Goal: Information Seeking & Learning: Learn about a topic

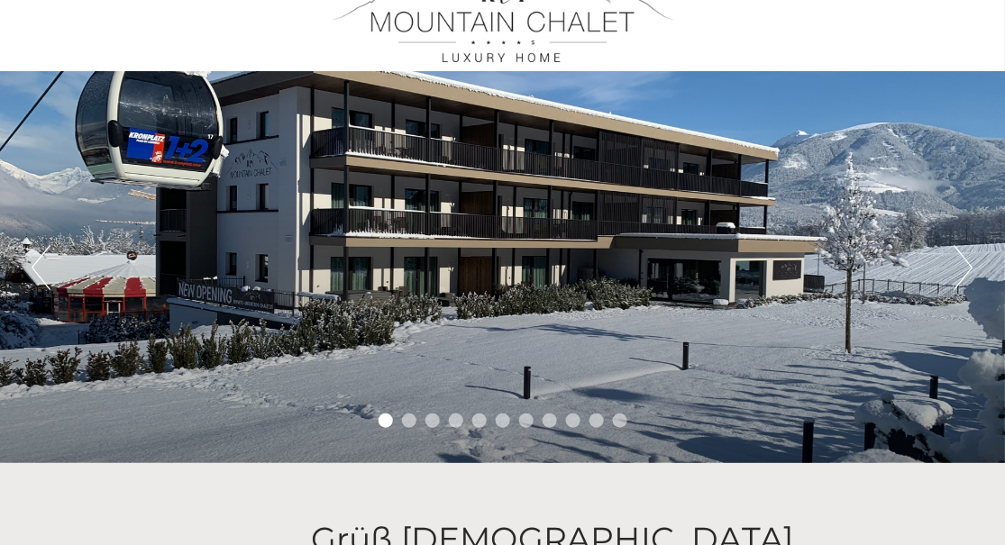
scroll to position [90, 0]
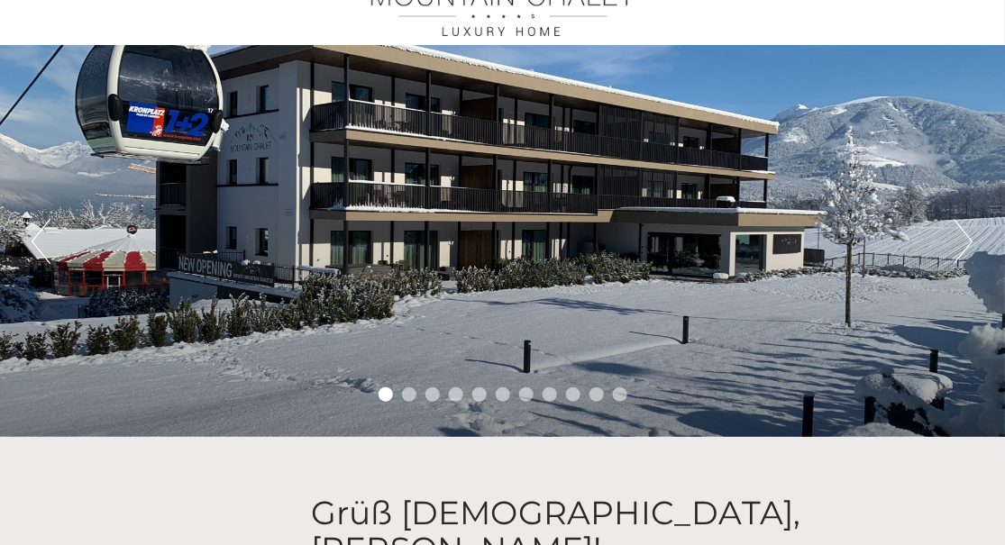
click at [964, 233] on button "Next" at bounding box center [964, 241] width 19 height 45
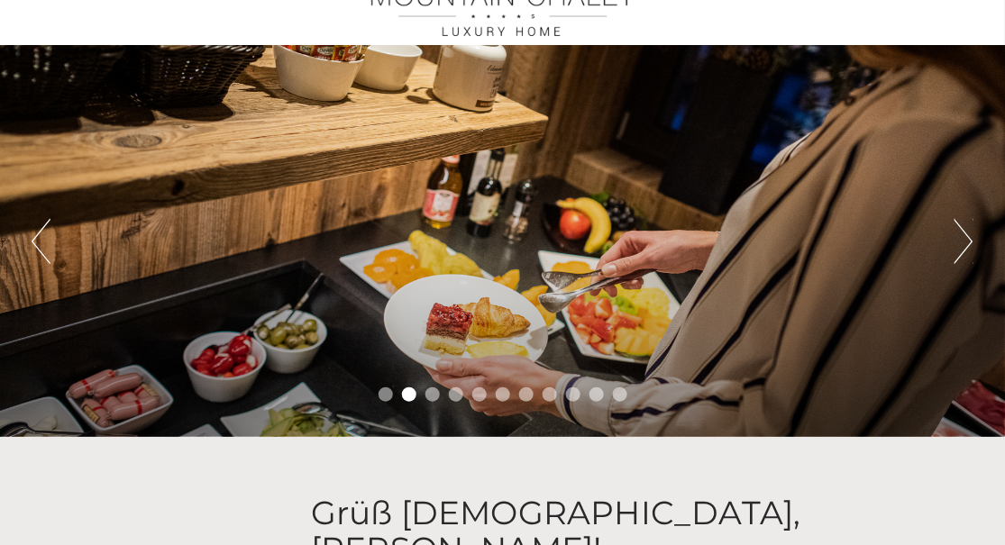
click at [964, 233] on button "Next" at bounding box center [964, 241] width 19 height 45
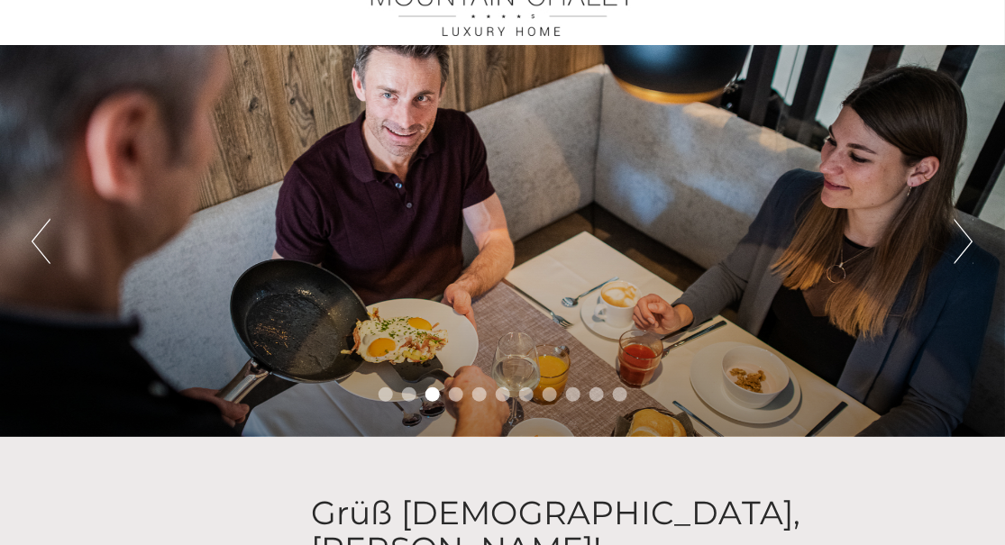
click at [964, 233] on button "Next" at bounding box center [964, 241] width 19 height 45
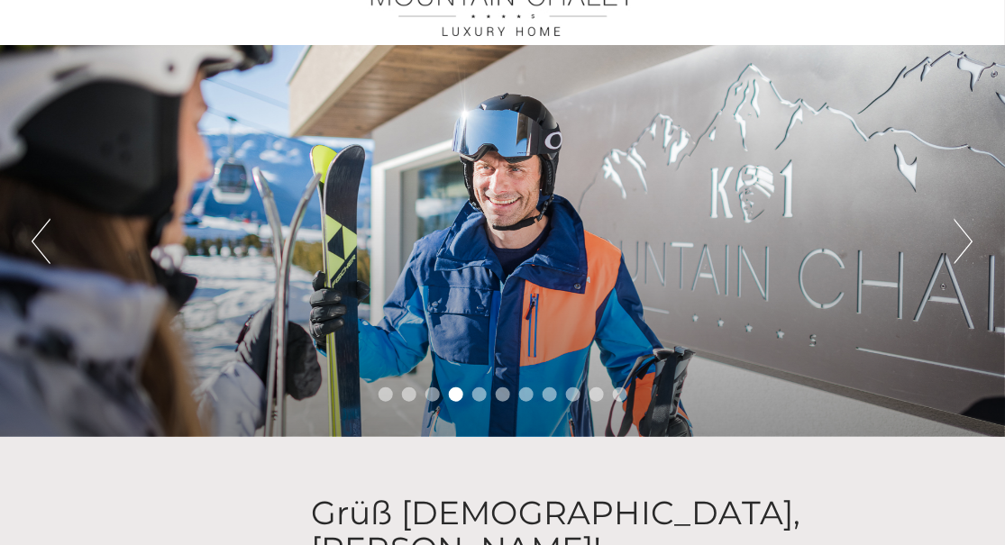
click at [964, 233] on button "Next" at bounding box center [964, 241] width 19 height 45
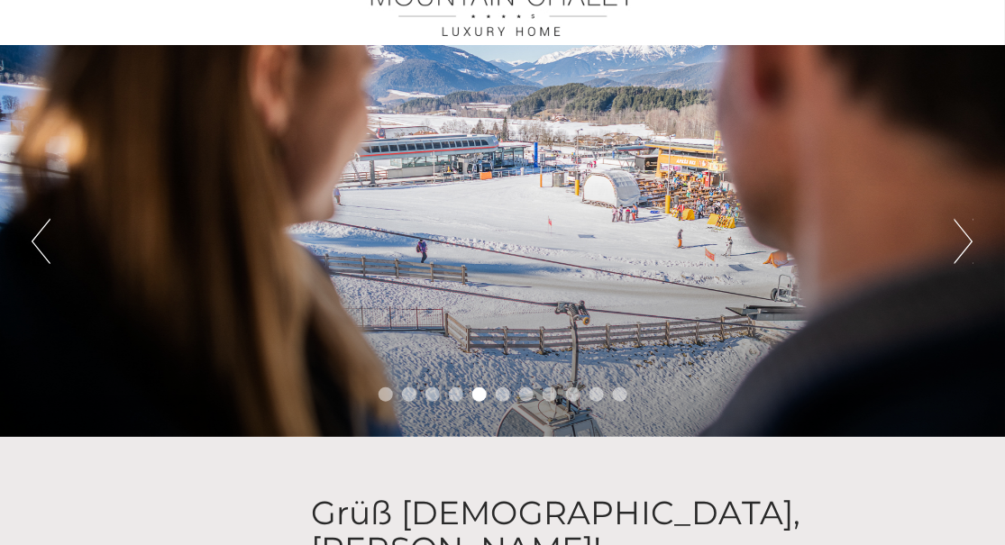
click at [964, 233] on button "Next" at bounding box center [964, 241] width 19 height 45
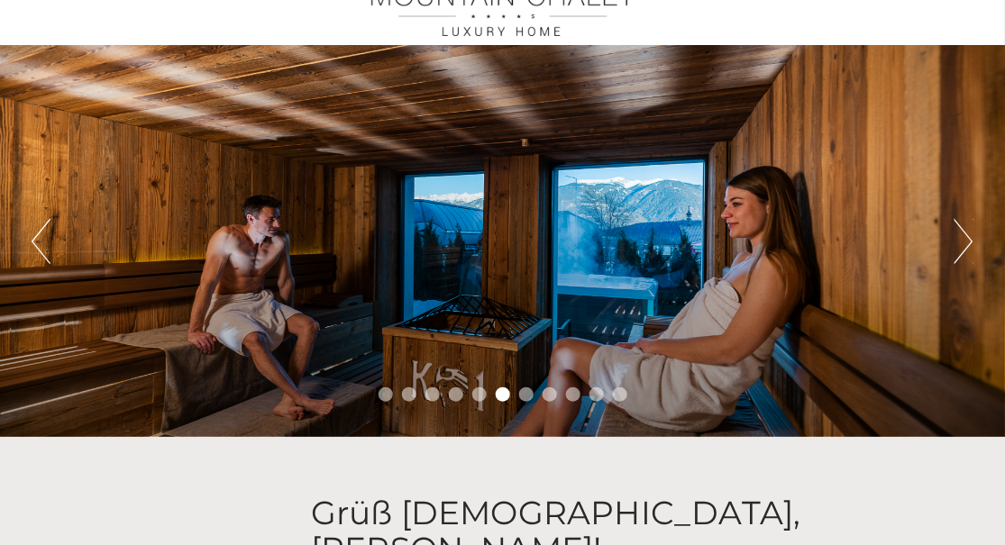
click at [964, 233] on button "Next" at bounding box center [964, 241] width 19 height 45
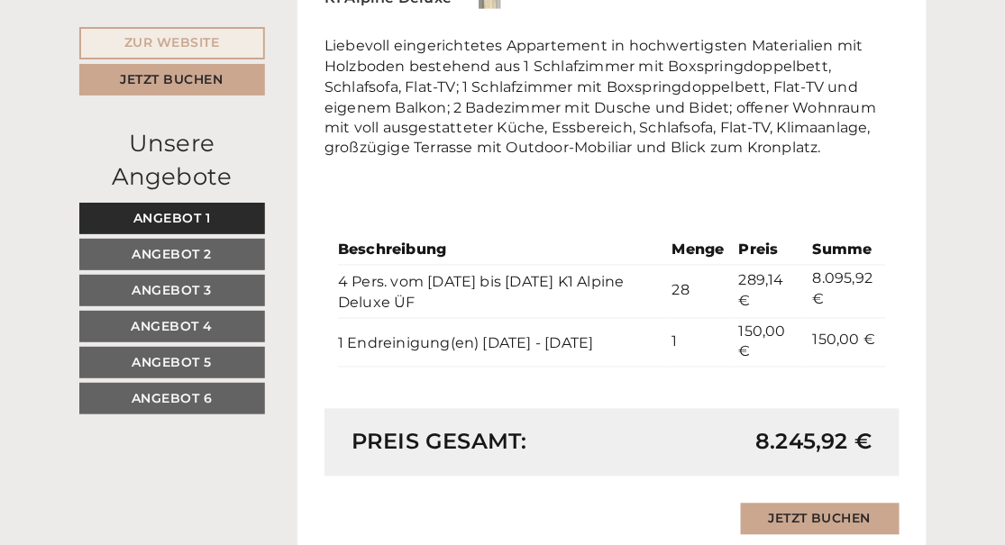
scroll to position [3786, 0]
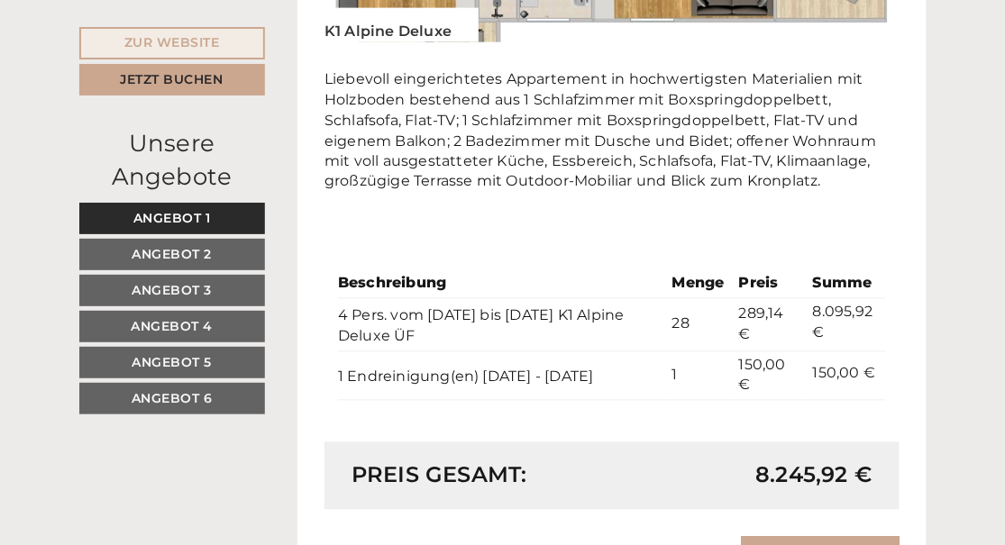
click at [172, 250] on span "Angebot 2" at bounding box center [172, 254] width 80 height 16
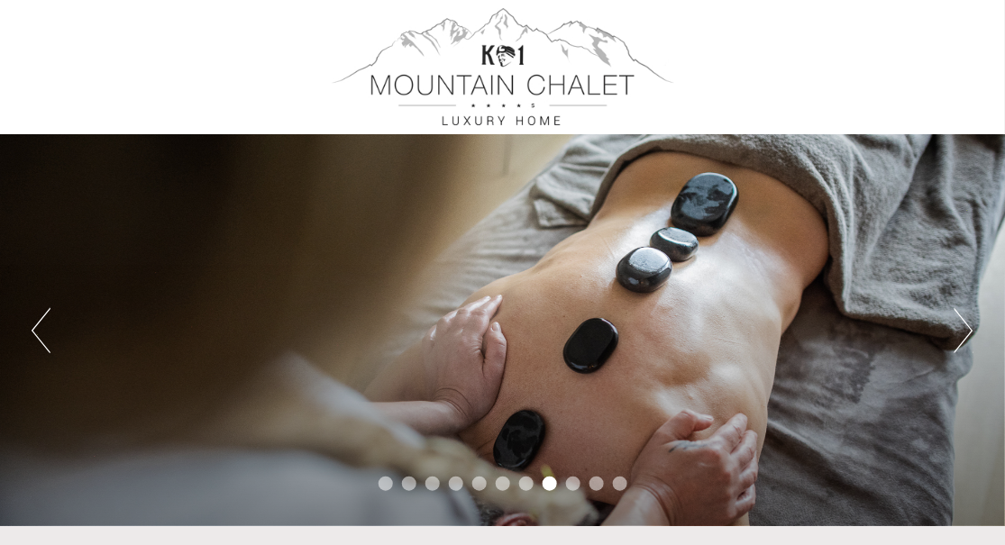
scroll to position [0, 0]
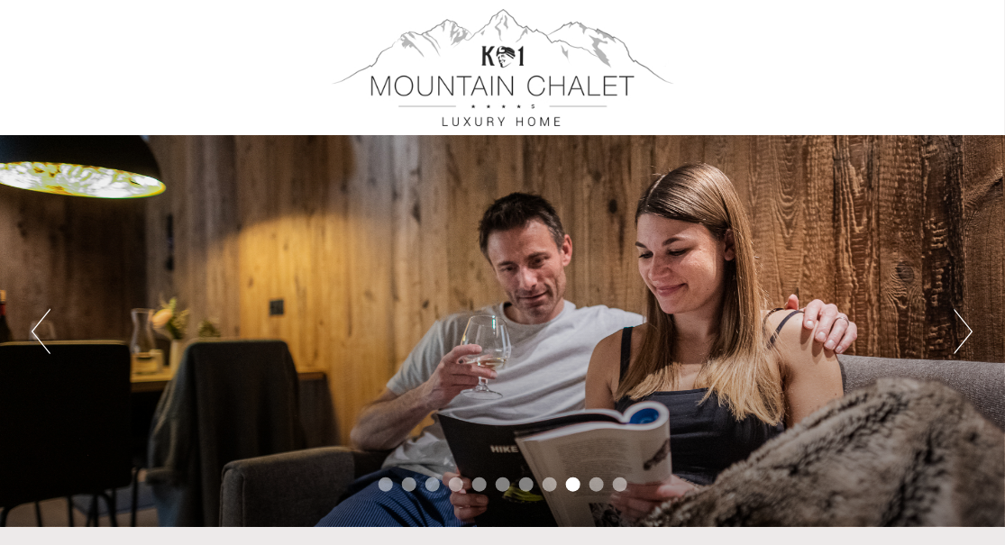
click at [966, 334] on button "Next" at bounding box center [964, 331] width 19 height 45
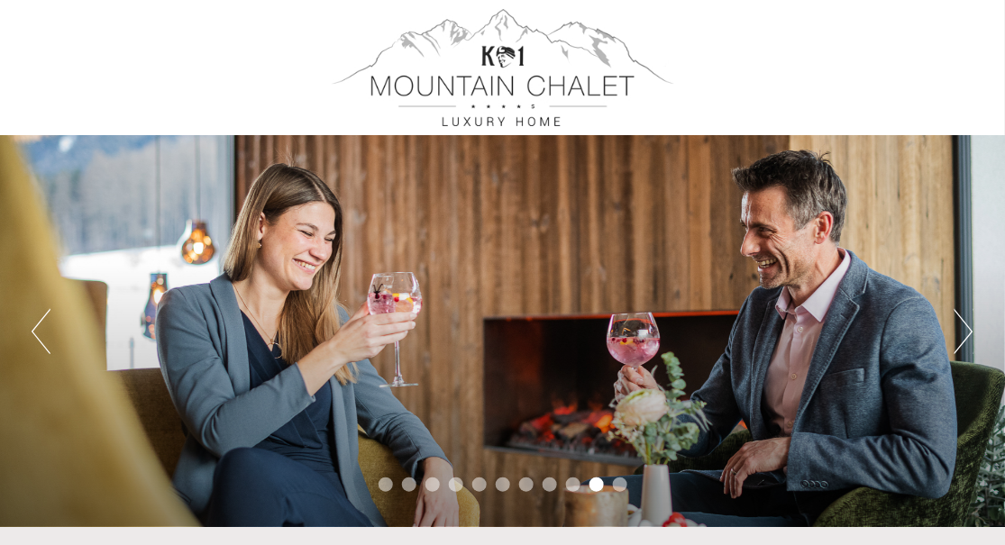
click at [966, 334] on button "Next" at bounding box center [964, 331] width 19 height 45
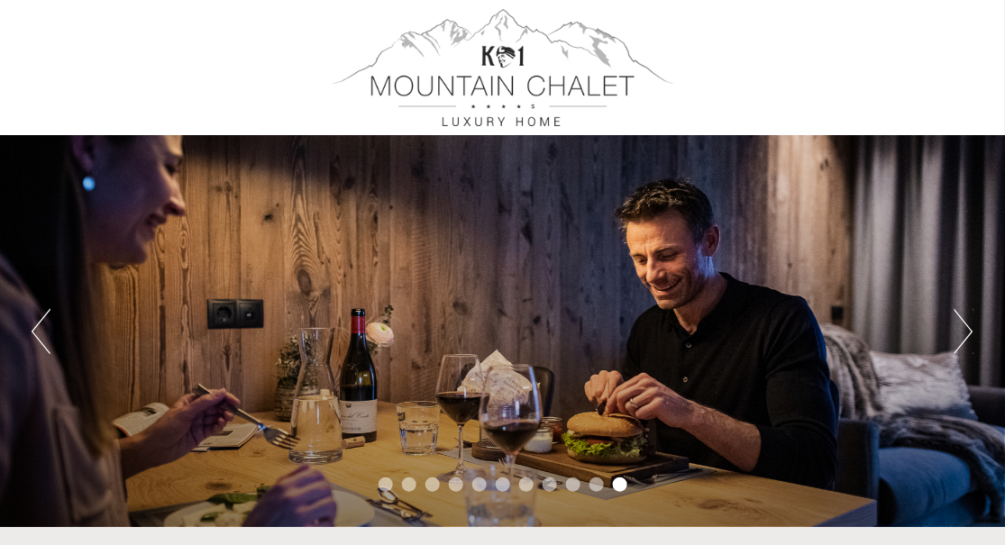
click at [966, 334] on button "Next" at bounding box center [964, 331] width 19 height 45
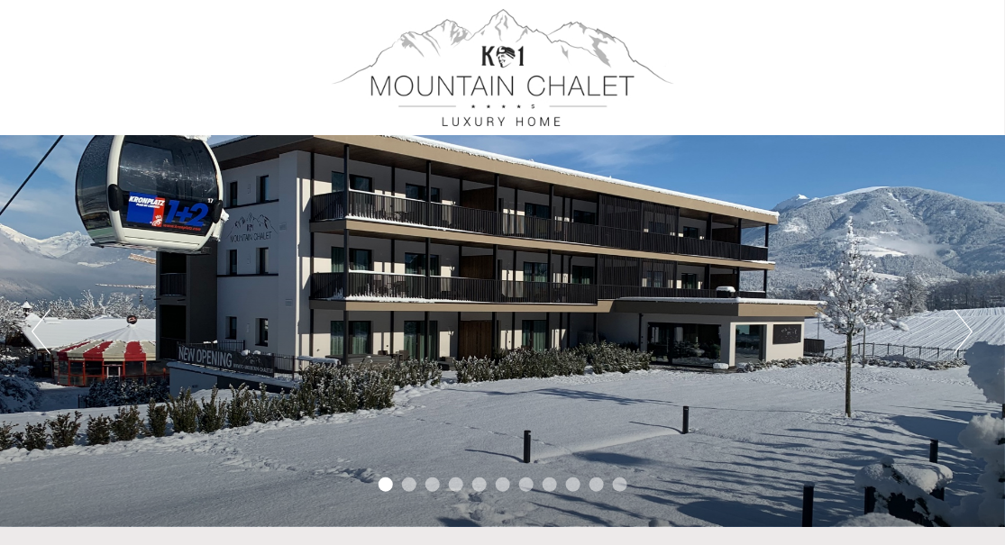
click at [966, 334] on button "Next" at bounding box center [964, 331] width 19 height 45
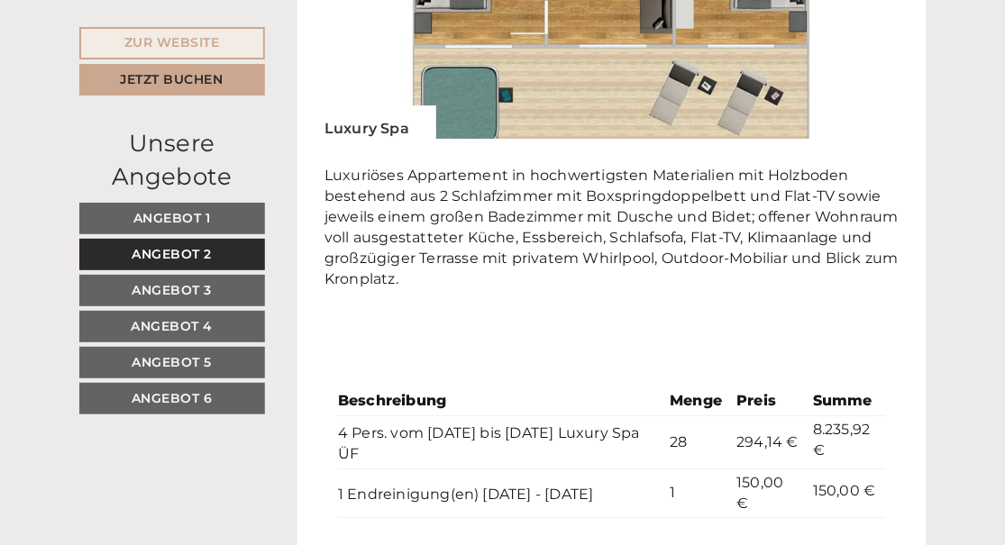
scroll to position [1442, 0]
